Goal: Check status

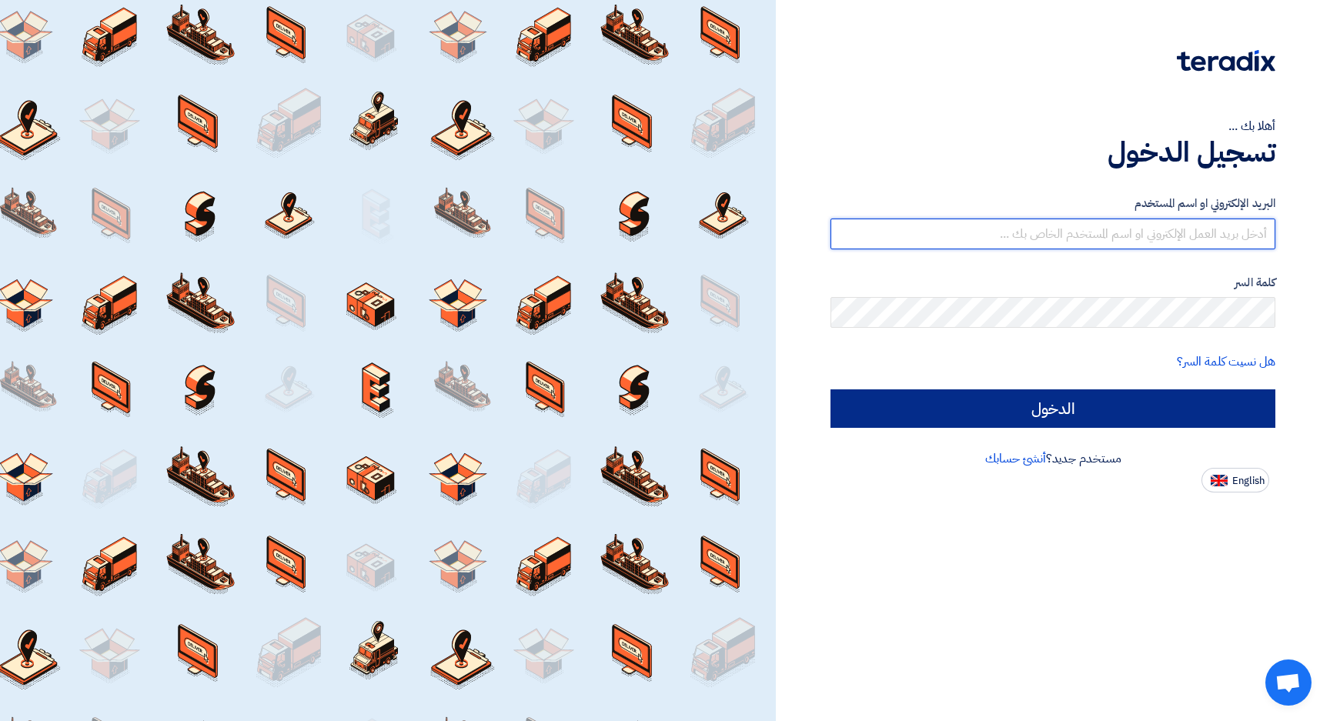
type input "mohamed.nassar@jameelfinance.com.eg"
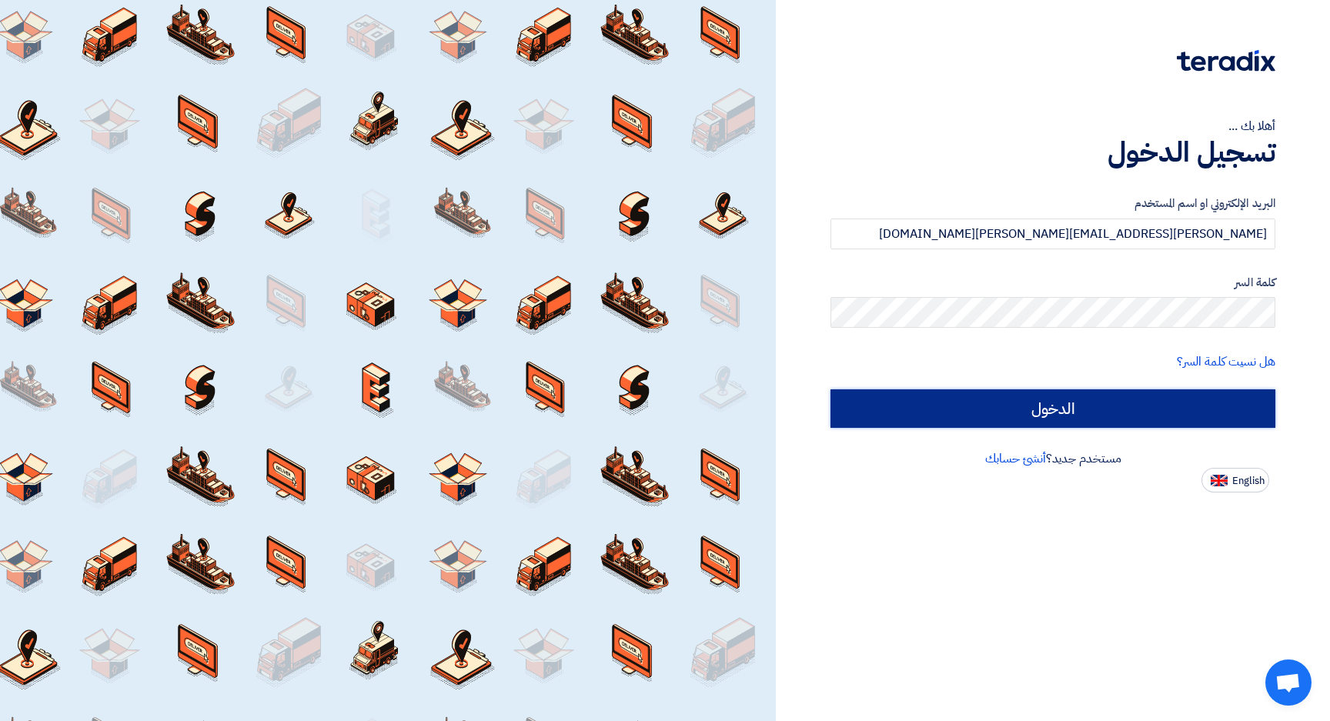
click at [951, 417] on input "الدخول" at bounding box center [1052, 408] width 445 height 38
type input "Sign in"
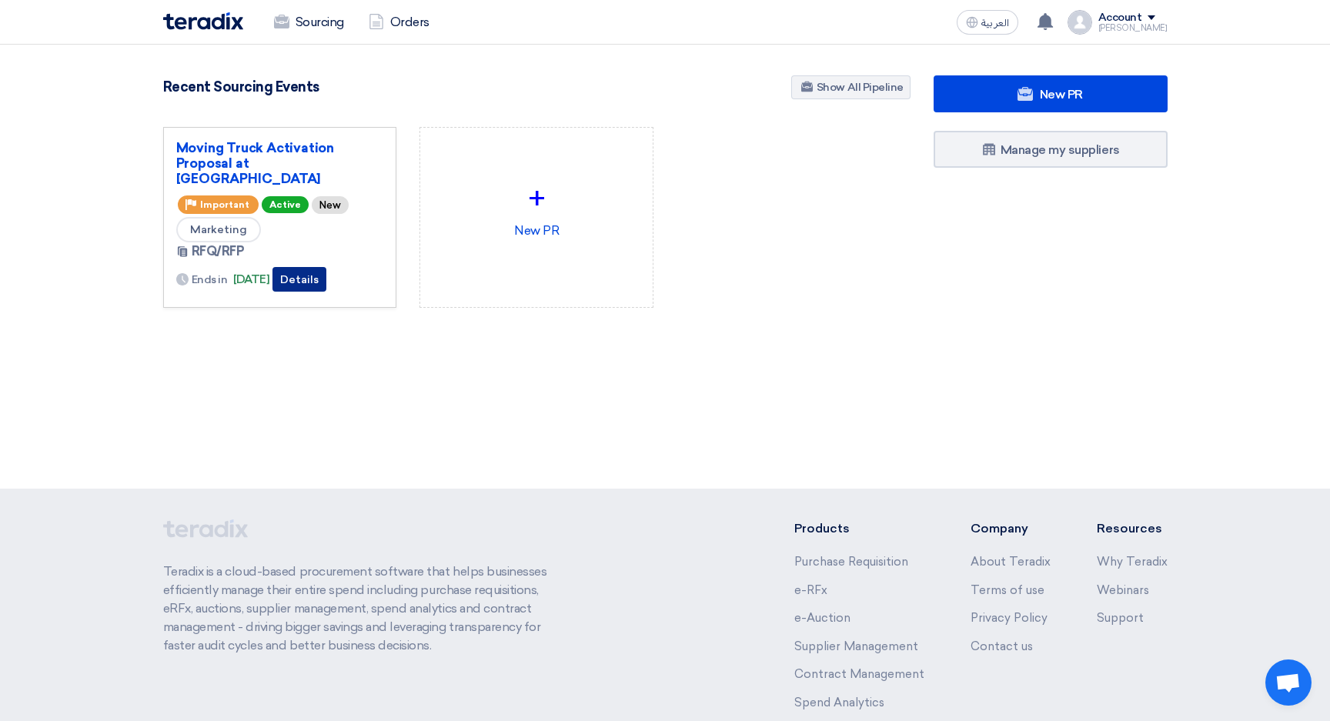
click at [326, 275] on button "Details" at bounding box center [299, 279] width 54 height 25
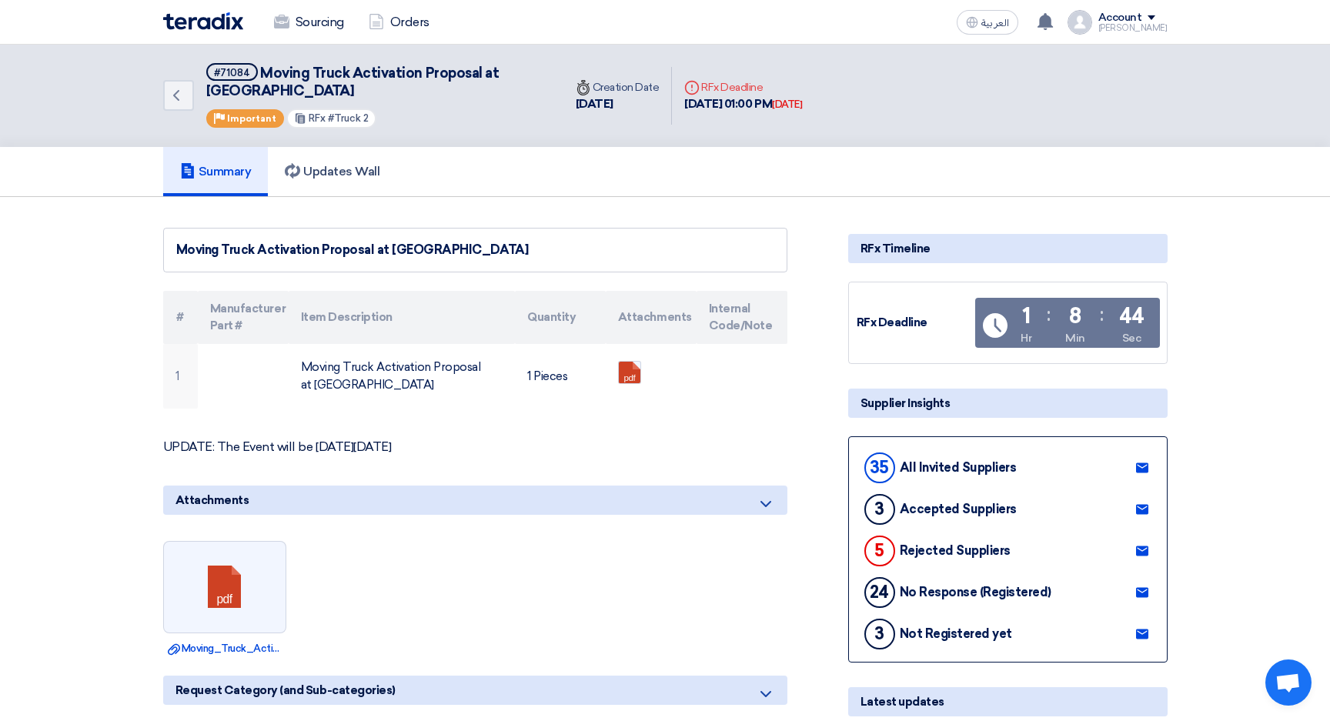
drag, startPoint x: 162, startPoint y: 444, endPoint x: 431, endPoint y: 453, distance: 269.5
click at [418, 447] on p "UPDATE: The Event will be on Friday 29/8/2025" at bounding box center [475, 446] width 624 height 15
